Goal: Information Seeking & Learning: Learn about a topic

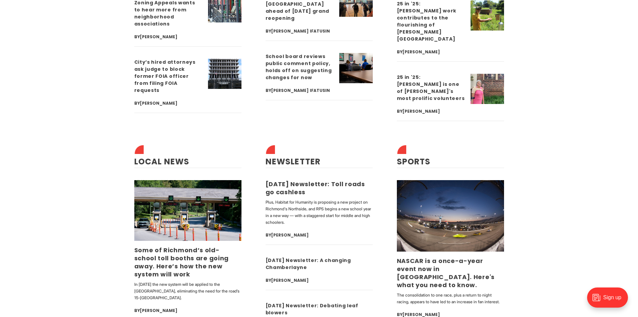
scroll to position [2010, 0]
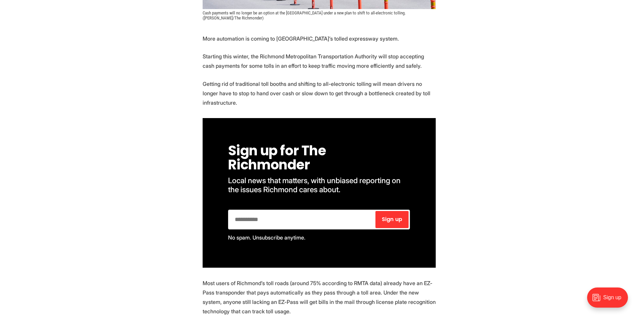
scroll to position [301, 0]
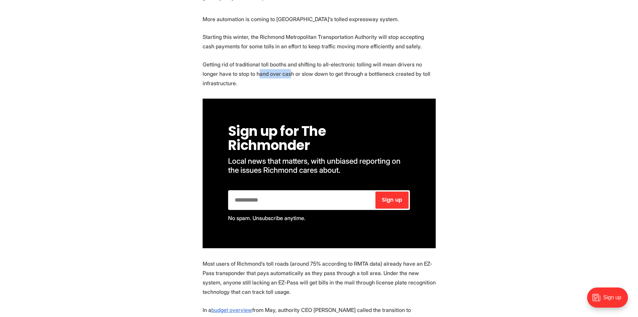
drag, startPoint x: 272, startPoint y: 76, endPoint x: 242, endPoint y: 75, distance: 30.8
click at [242, 75] on p "Getting rid of traditional toll booths and shifting to all-electronic tolling w…" at bounding box center [319, 74] width 233 height 28
click at [244, 75] on p "Getting rid of traditional toll booths and shifting to all-electronic tolling w…" at bounding box center [319, 74] width 233 height 28
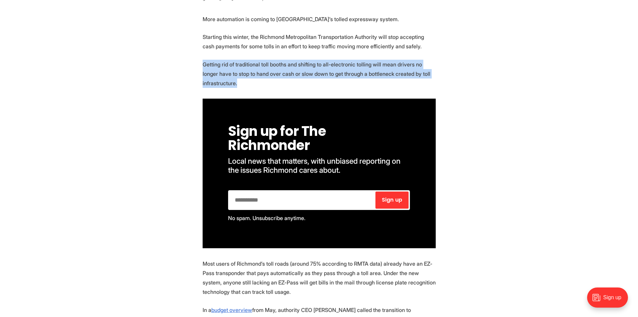
drag, startPoint x: 235, startPoint y: 76, endPoint x: 201, endPoint y: 67, distance: 35.0
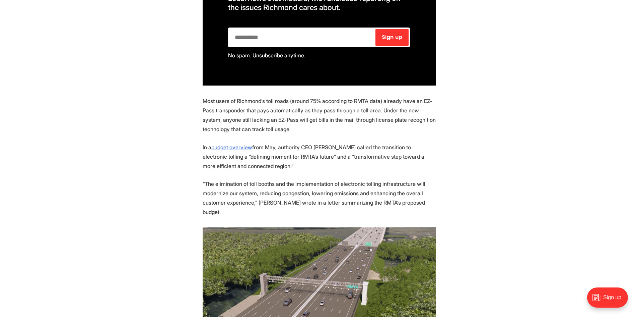
scroll to position [502, 0]
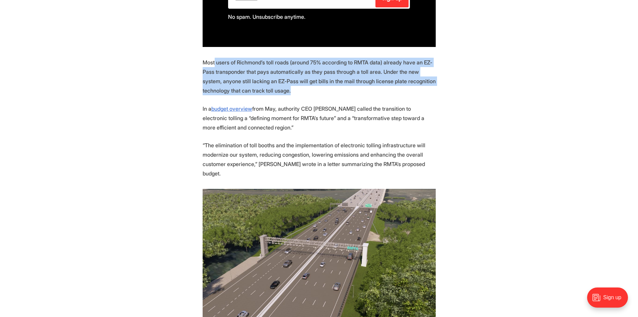
drag, startPoint x: 214, startPoint y: 63, endPoint x: 308, endPoint y: 88, distance: 97.4
click at [308, 88] on p "Most users of Richmond’s toll roads (around 75% according to RMTA data) already…" at bounding box center [319, 77] width 233 height 38
drag, startPoint x: 308, startPoint y: 88, endPoint x: 197, endPoint y: 61, distance: 114.7
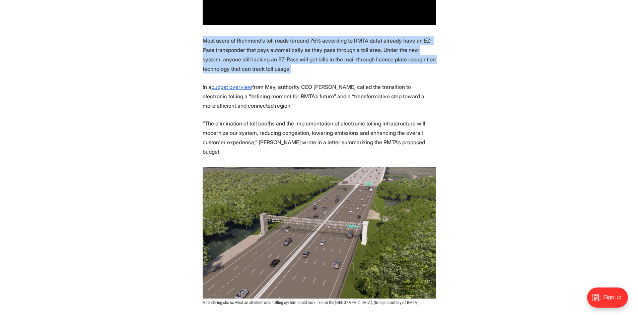
scroll to position [536, 0]
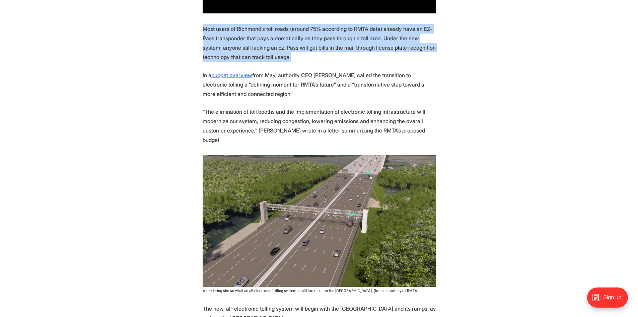
drag, startPoint x: 285, startPoint y: 95, endPoint x: 282, endPoint y: 75, distance: 19.7
click at [282, 75] on p "In a budget overview from May, authority CEO Joi Taylor Dean called the transit…" at bounding box center [319, 84] width 233 height 28
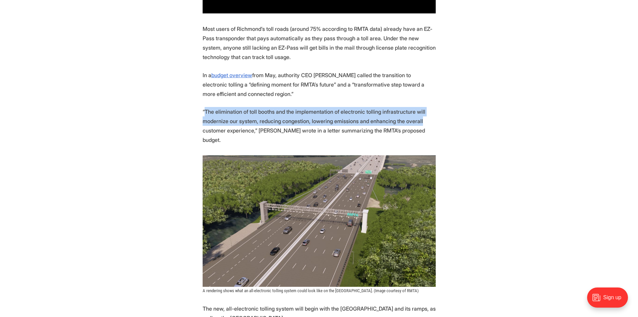
drag, startPoint x: 425, startPoint y: 125, endPoint x: 204, endPoint y: 110, distance: 222.2
click at [204, 111] on p "“The elimination of toll booths and the implementation of electronic tolling in…" at bounding box center [319, 126] width 233 height 38
click at [204, 110] on p "“The elimination of toll booths and the implementation of electronic tolling in…" at bounding box center [319, 126] width 233 height 38
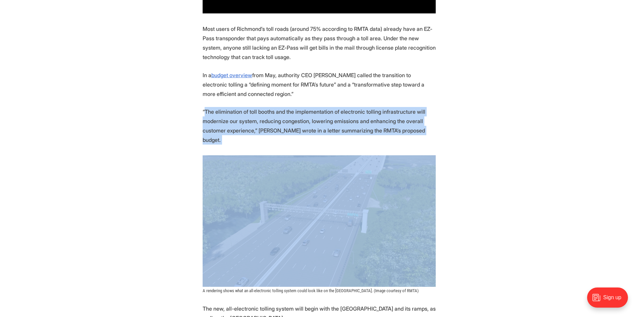
drag, startPoint x: 204, startPoint y: 110, endPoint x: 417, endPoint y: 130, distance: 214.3
click at [417, 130] on p "“The elimination of toll booths and the implementation of electronic tolling in…" at bounding box center [319, 126] width 233 height 38
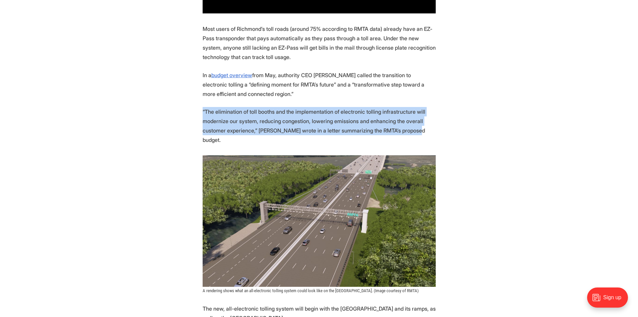
drag, startPoint x: 417, startPoint y: 129, endPoint x: 194, endPoint y: 113, distance: 224.4
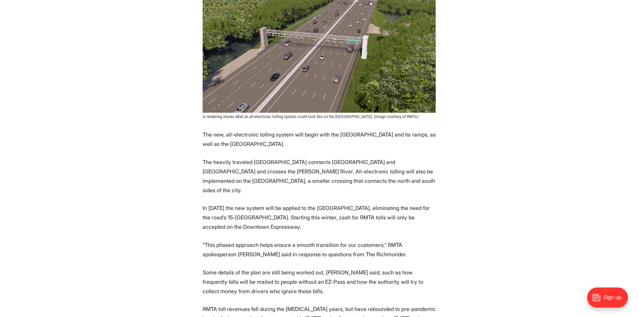
scroll to position [737, 0]
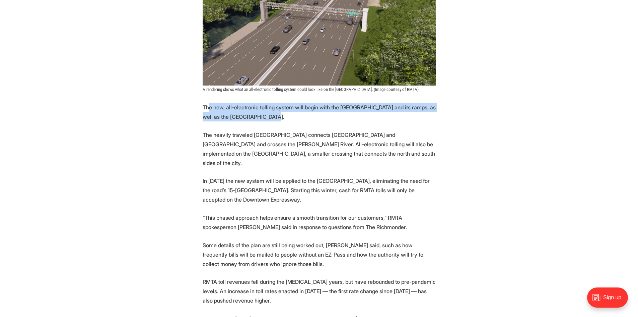
drag, startPoint x: 217, startPoint y: 97, endPoint x: 283, endPoint y: 110, distance: 66.5
click at [283, 110] on p "The new, all-electronic tolling system will begin with the Powhite Parkway and …" at bounding box center [319, 111] width 233 height 19
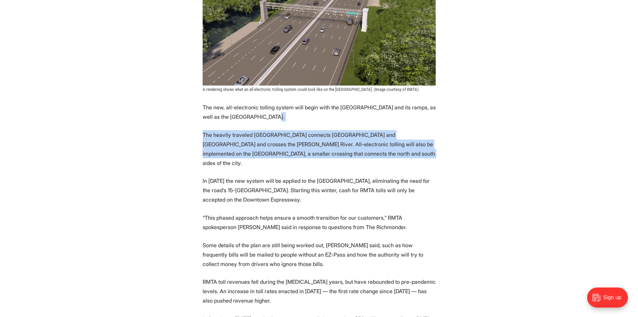
drag, startPoint x: 282, startPoint y: 109, endPoint x: 354, endPoint y: 145, distance: 80.1
click at [354, 145] on section "More automation is coming to Richmond’s tolled expressway system. Starting this…" at bounding box center [319, 155] width 638 height 1152
click at [354, 145] on p "The heavily traveled Powhite Parkway connects Richmond and Chesterfield County …" at bounding box center [319, 149] width 233 height 38
drag, startPoint x: 354, startPoint y: 145, endPoint x: 189, endPoint y: 127, distance: 166.5
click at [189, 127] on section "More automation is coming to Richmond’s tolled expressway system. Starting this…" at bounding box center [319, 155] width 638 height 1152
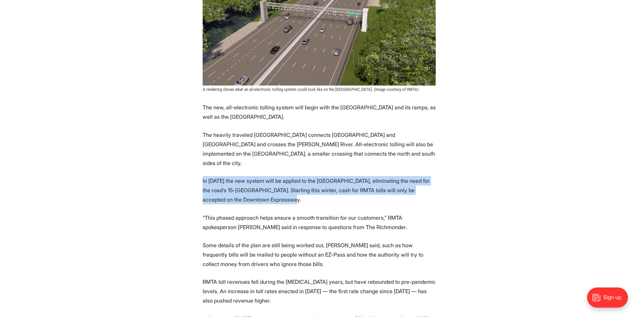
drag, startPoint x: 299, startPoint y: 182, endPoint x: 198, endPoint y: 161, distance: 103.3
click at [198, 161] on section "More automation is coming to Richmond’s tolled expressway system. Starting this…" at bounding box center [319, 155] width 638 height 1152
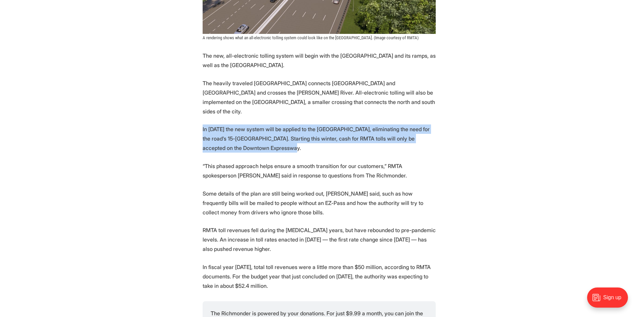
scroll to position [804, 0]
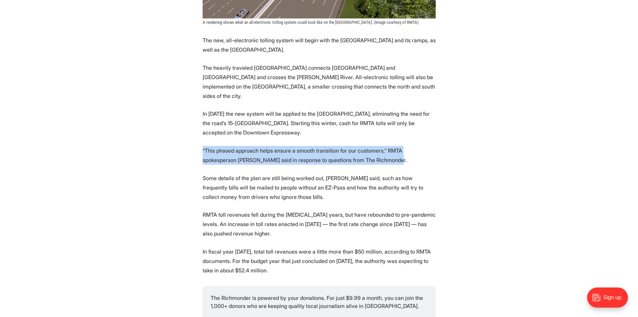
drag, startPoint x: 367, startPoint y: 141, endPoint x: 199, endPoint y: 125, distance: 168.9
click at [199, 125] on section "More automation is coming to Richmond’s tolled expressway system. Starting this…" at bounding box center [319, 88] width 638 height 1152
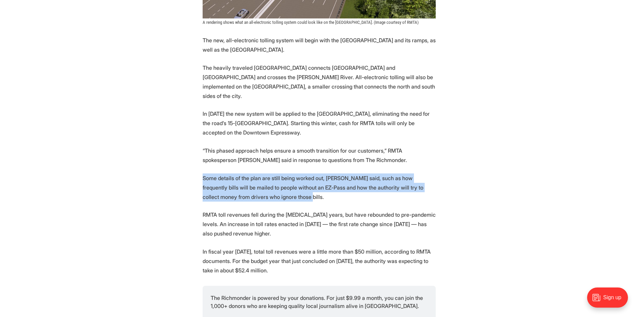
drag, startPoint x: 295, startPoint y: 174, endPoint x: 202, endPoint y: 157, distance: 95.3
click at [202, 157] on section "More automation is coming to Richmond’s tolled expressway system. Starting this…" at bounding box center [319, 88] width 638 height 1152
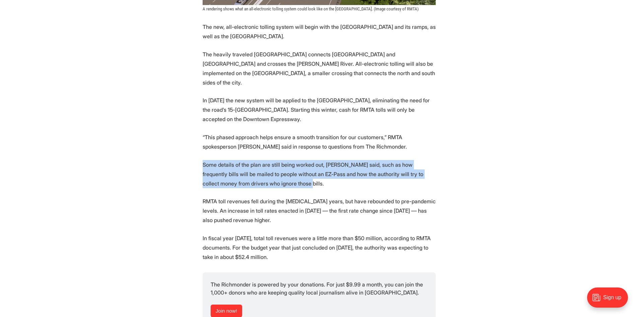
scroll to position [837, 0]
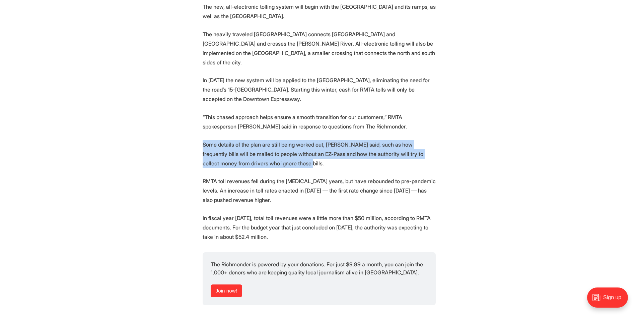
drag, startPoint x: 290, startPoint y: 181, endPoint x: 204, endPoint y: 161, distance: 87.5
click at [204, 176] on p "RMTA toll revenues fell during the COVID-19 years, but have rebounded to pre-pa…" at bounding box center [319, 190] width 233 height 28
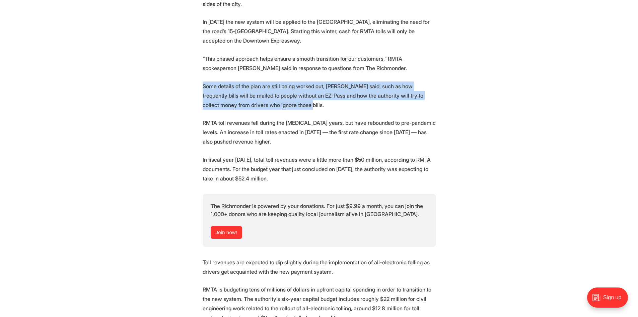
scroll to position [904, 0]
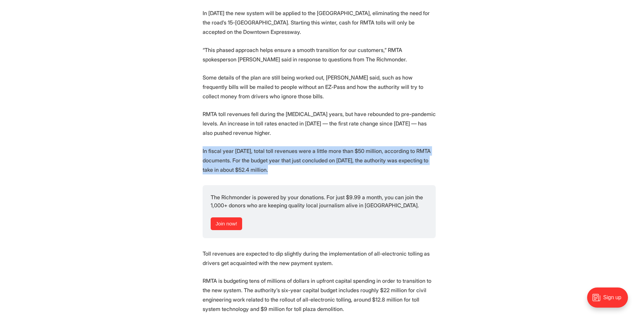
drag, startPoint x: 276, startPoint y: 152, endPoint x: 180, endPoint y: 132, distance: 98.3
click at [305, 146] on p "In fiscal year 2024, total toll revenues were a little more than $50 million, a…" at bounding box center [319, 160] width 233 height 28
drag, startPoint x: 281, startPoint y: 152, endPoint x: 198, endPoint y: 135, distance: 84.9
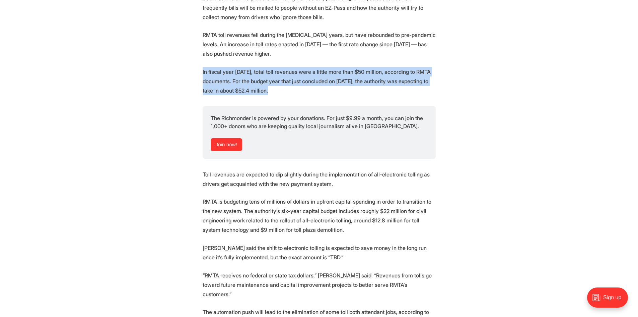
scroll to position [1005, 0]
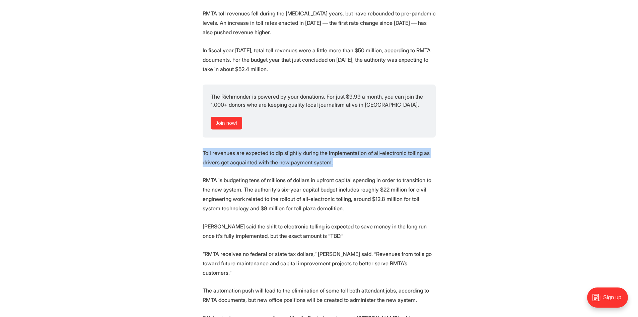
drag, startPoint x: 333, startPoint y: 145, endPoint x: 199, endPoint y: 135, distance: 134.7
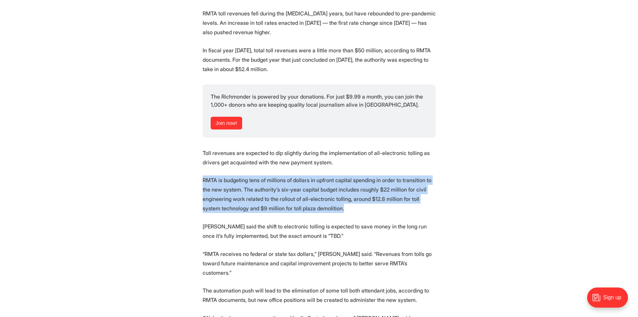
drag, startPoint x: 326, startPoint y: 192, endPoint x: 187, endPoint y: 154, distance: 144.2
click at [360, 181] on p "RMTA is budgeting tens of millions of dollars in upfront capital spending in or…" at bounding box center [319, 194] width 233 height 38
drag, startPoint x: 342, startPoint y: 192, endPoint x: 190, endPoint y: 158, distance: 155.5
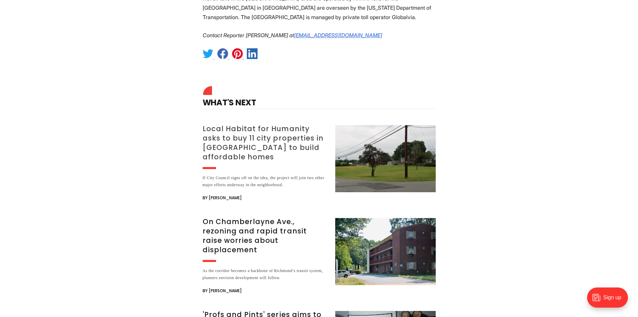
scroll to position [1474, 0]
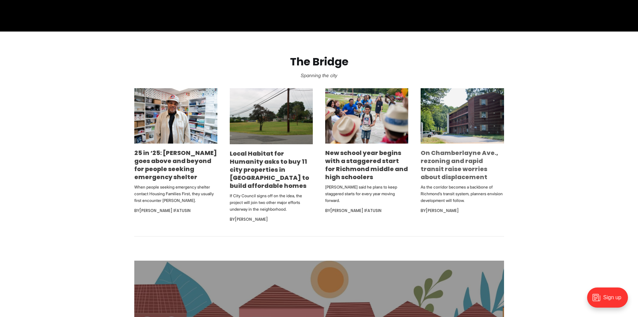
scroll to position [368, 0]
